Goal: Transaction & Acquisition: Subscribe to service/newsletter

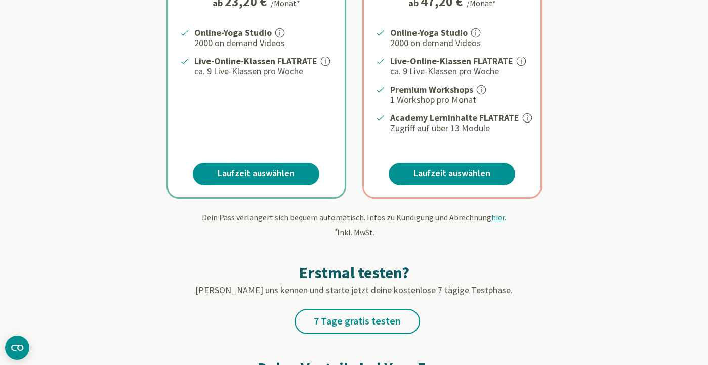
scroll to position [276, 0]
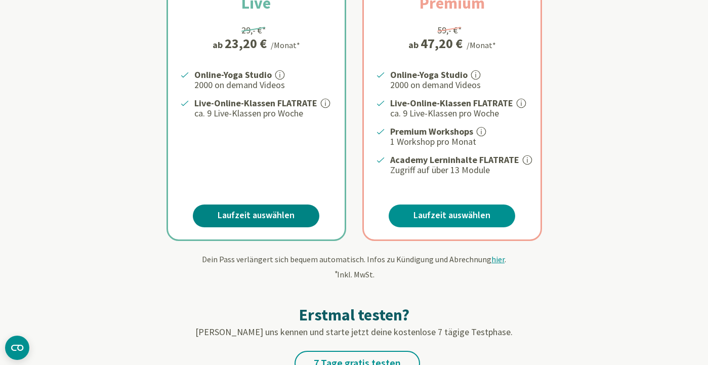
click at [262, 209] on link "Laufzeit auswählen" at bounding box center [256, 215] width 126 height 23
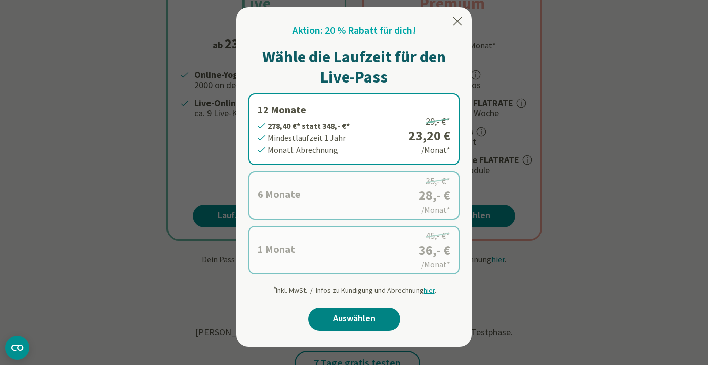
click at [364, 314] on link "Auswählen" at bounding box center [354, 319] width 92 height 23
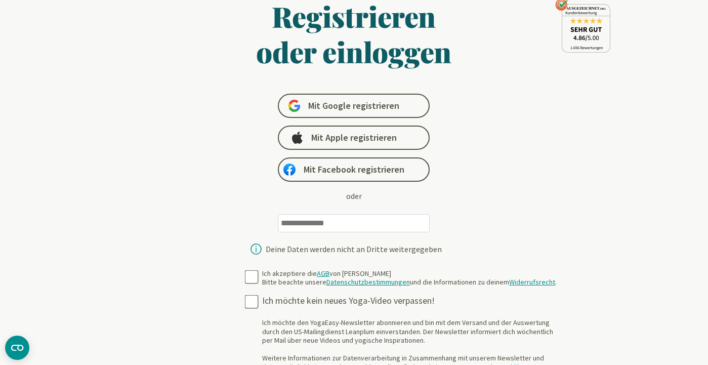
scroll to position [51, 0]
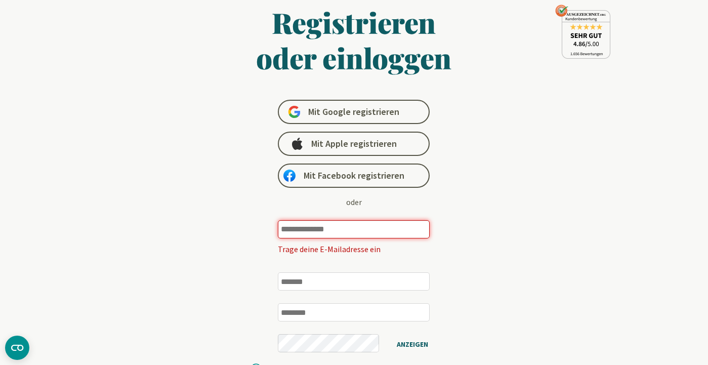
type input "**********"
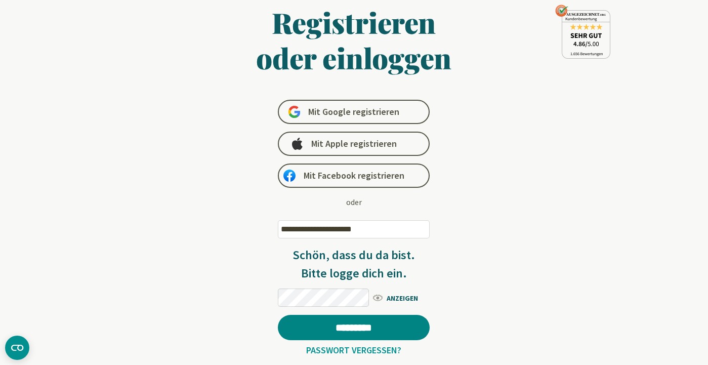
click at [359, 331] on input "*********" at bounding box center [354, 327] width 152 height 25
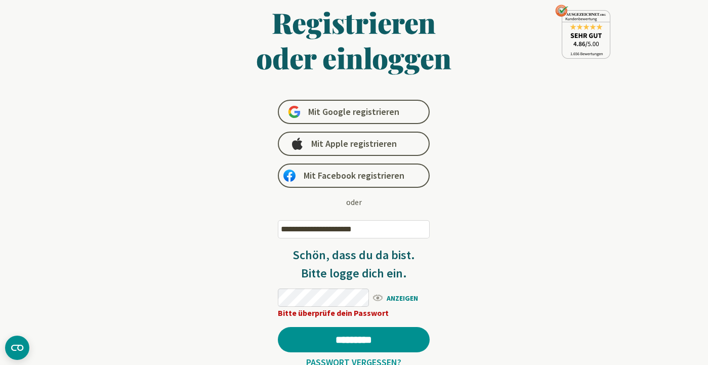
click at [379, 297] on span "ANZEIGEN" at bounding box center [400, 297] width 58 height 13
click at [362, 336] on input "*********" at bounding box center [354, 339] width 152 height 25
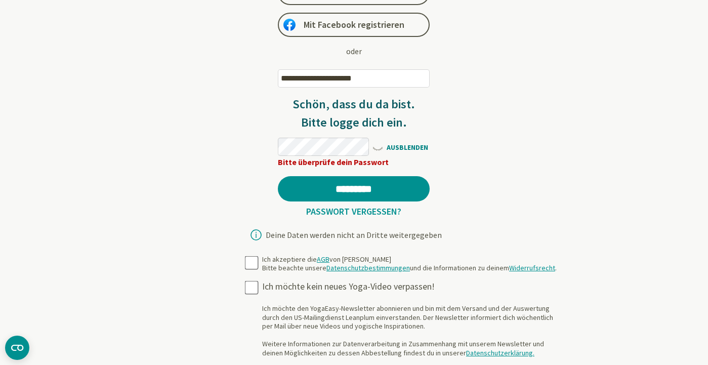
scroll to position [209, 0]
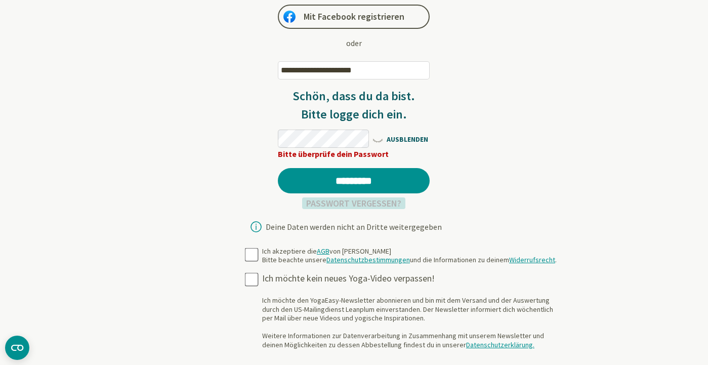
click at [347, 199] on link "Passwort vergessen?" at bounding box center [353, 203] width 103 height 12
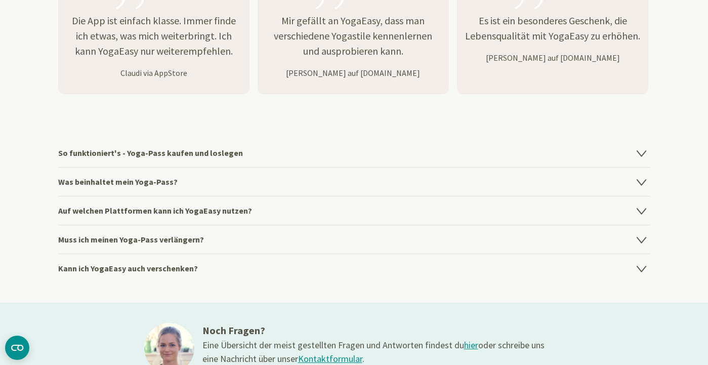
scroll to position [1261, 0]
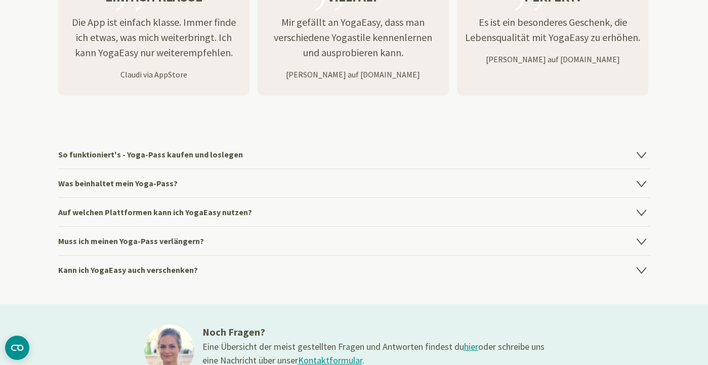
click at [641, 155] on icon at bounding box center [640, 155] width 9 height 6
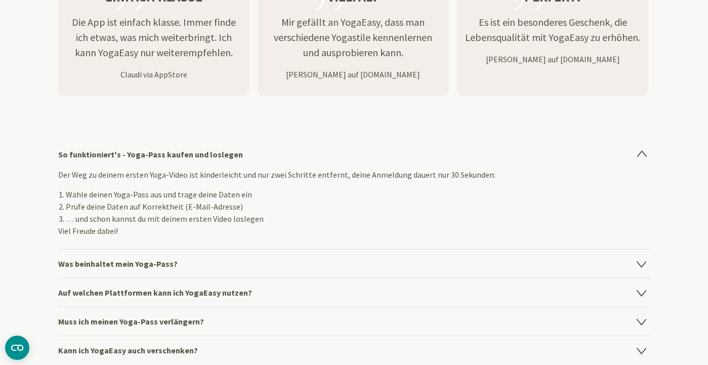
click at [643, 318] on icon at bounding box center [641, 321] width 12 height 12
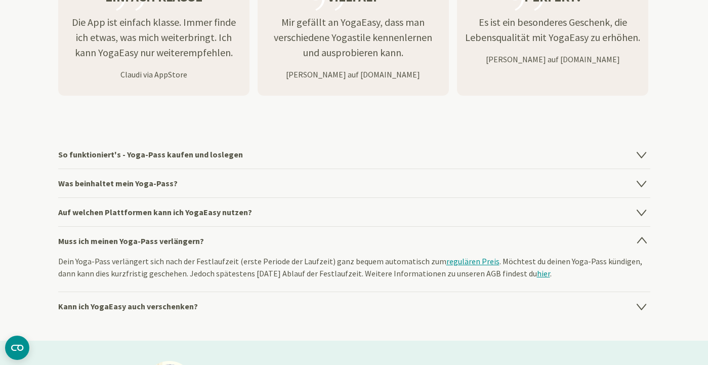
click at [684, 164] on section "So funktioniert's - Yoga-Pass kaufen und loslegen Der Weg zu deinem ersten Yoga…" at bounding box center [354, 230] width 708 height 221
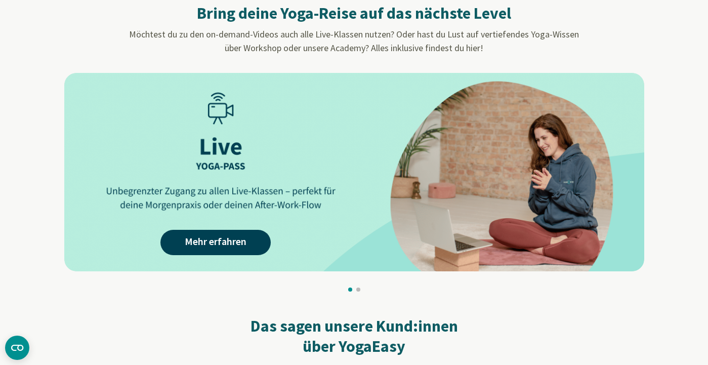
scroll to position [840, 0]
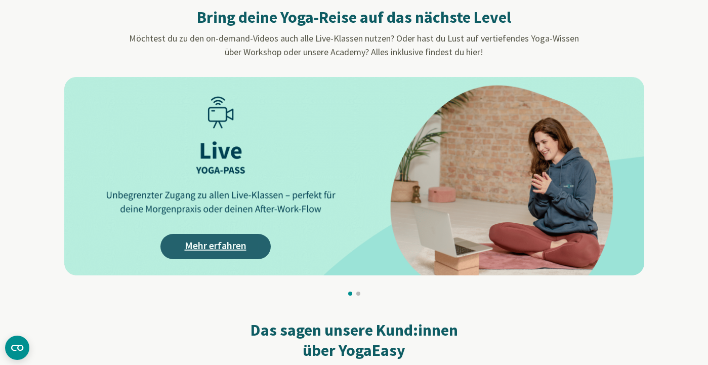
click at [224, 248] on link "Mehr erfahren" at bounding box center [215, 246] width 110 height 25
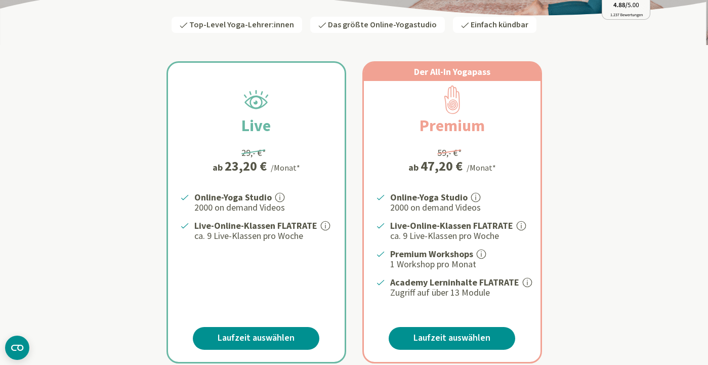
scroll to position [156, 0]
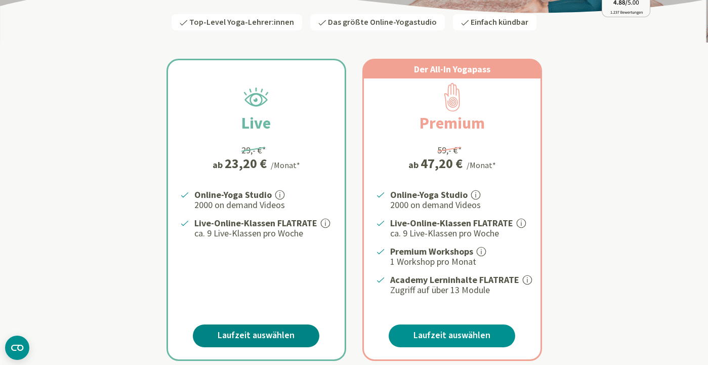
click at [281, 328] on link "Laufzeit auswählen" at bounding box center [256, 335] width 126 height 23
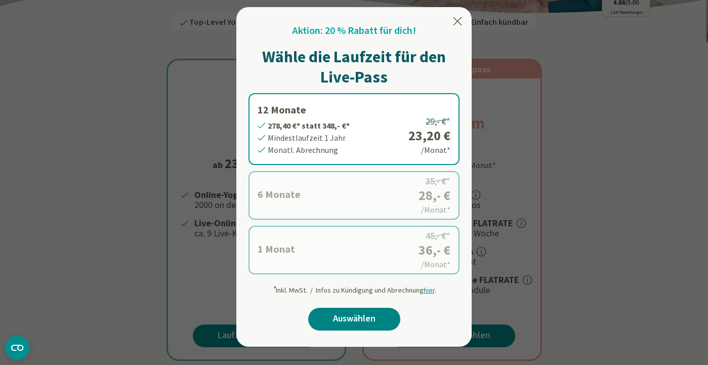
click at [363, 317] on link "Auswählen" at bounding box center [354, 319] width 92 height 23
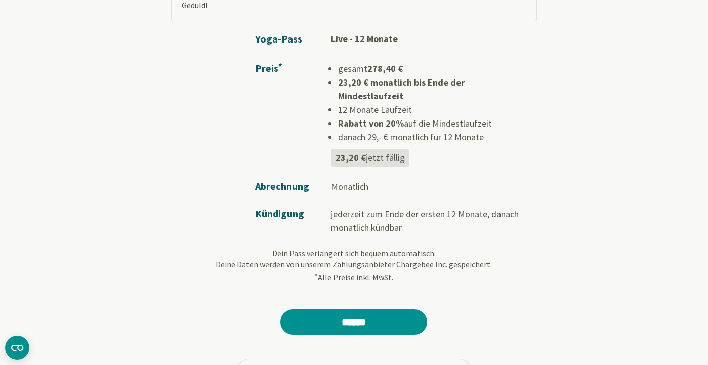
scroll to position [186, 0]
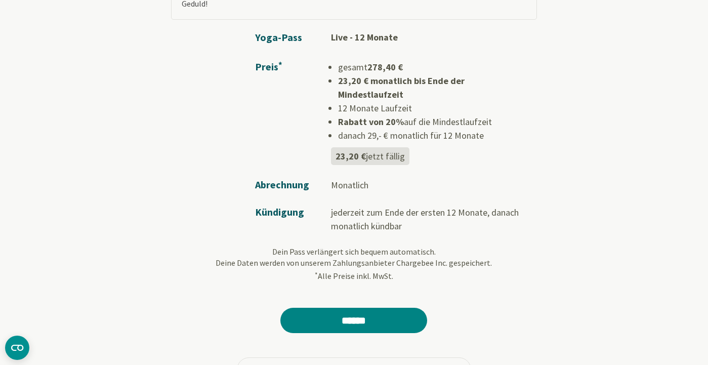
click at [347, 308] on input "******" at bounding box center [353, 320] width 147 height 25
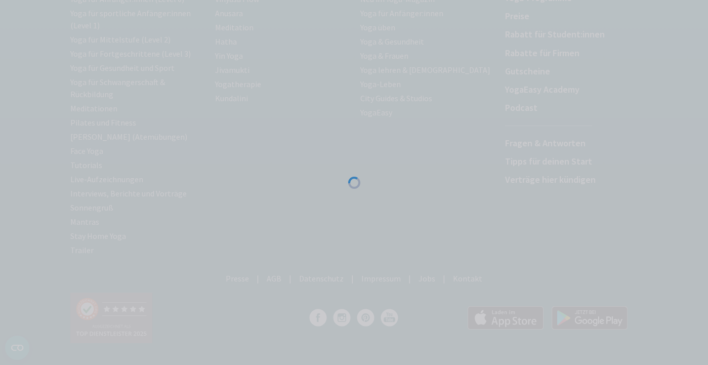
scroll to position [879, 0]
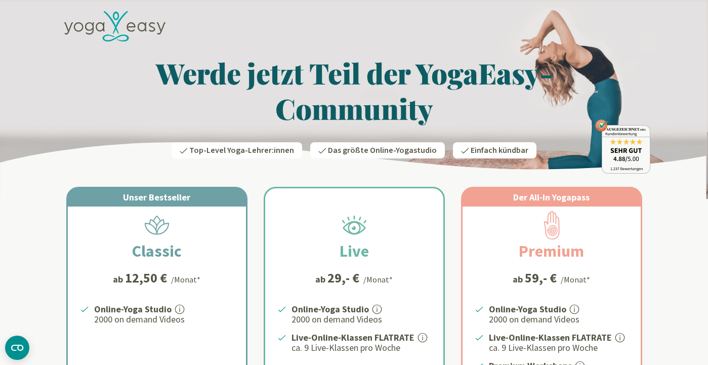
click at [152, 27] on icon at bounding box center [152, 27] width 6 height 10
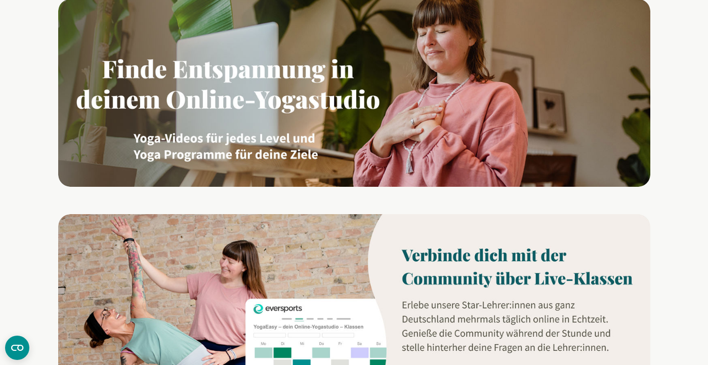
scroll to position [580, 0]
